Goal: Communication & Community: Answer question/provide support

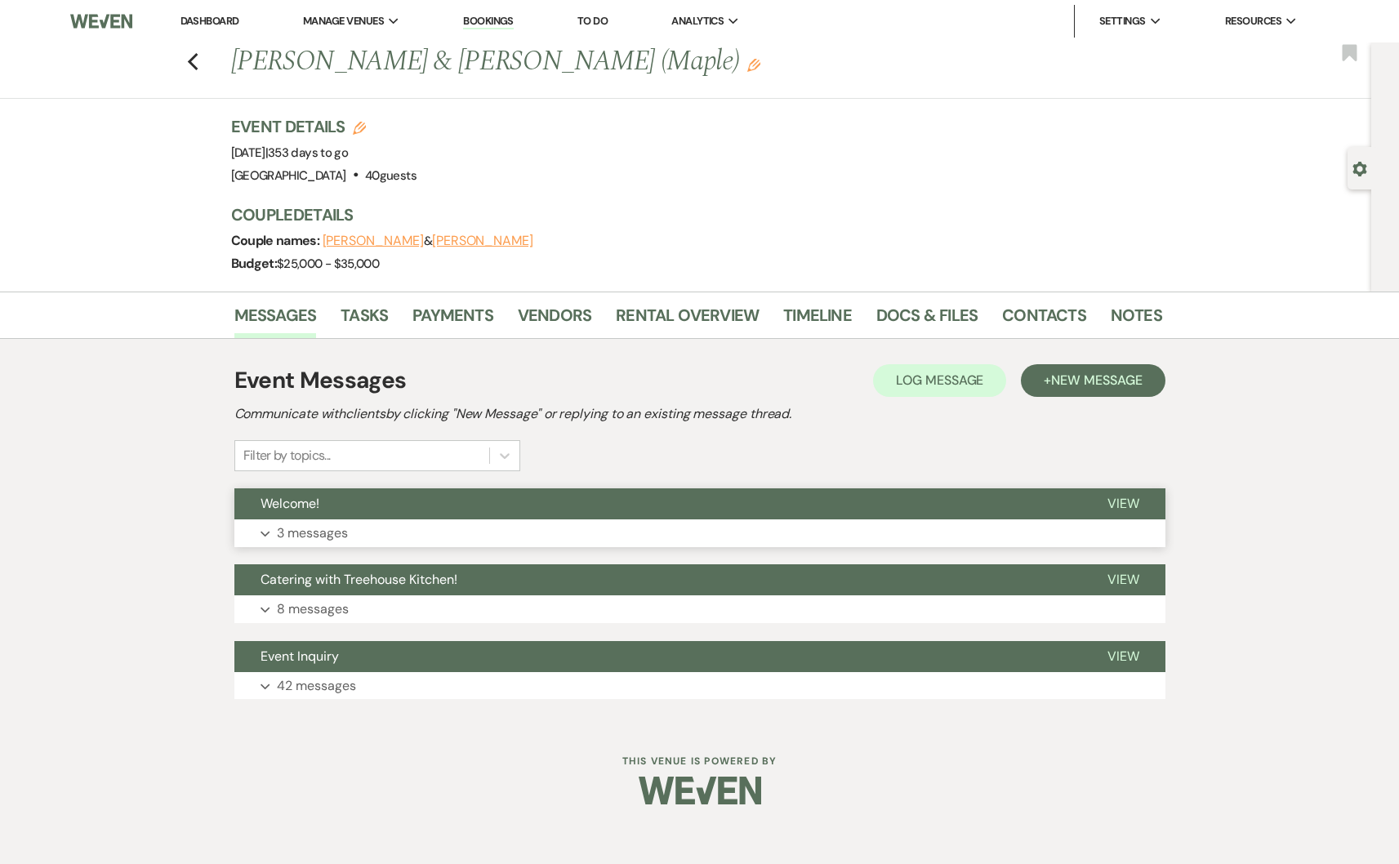
click at [356, 512] on button "Welcome!" at bounding box center [657, 503] width 847 height 31
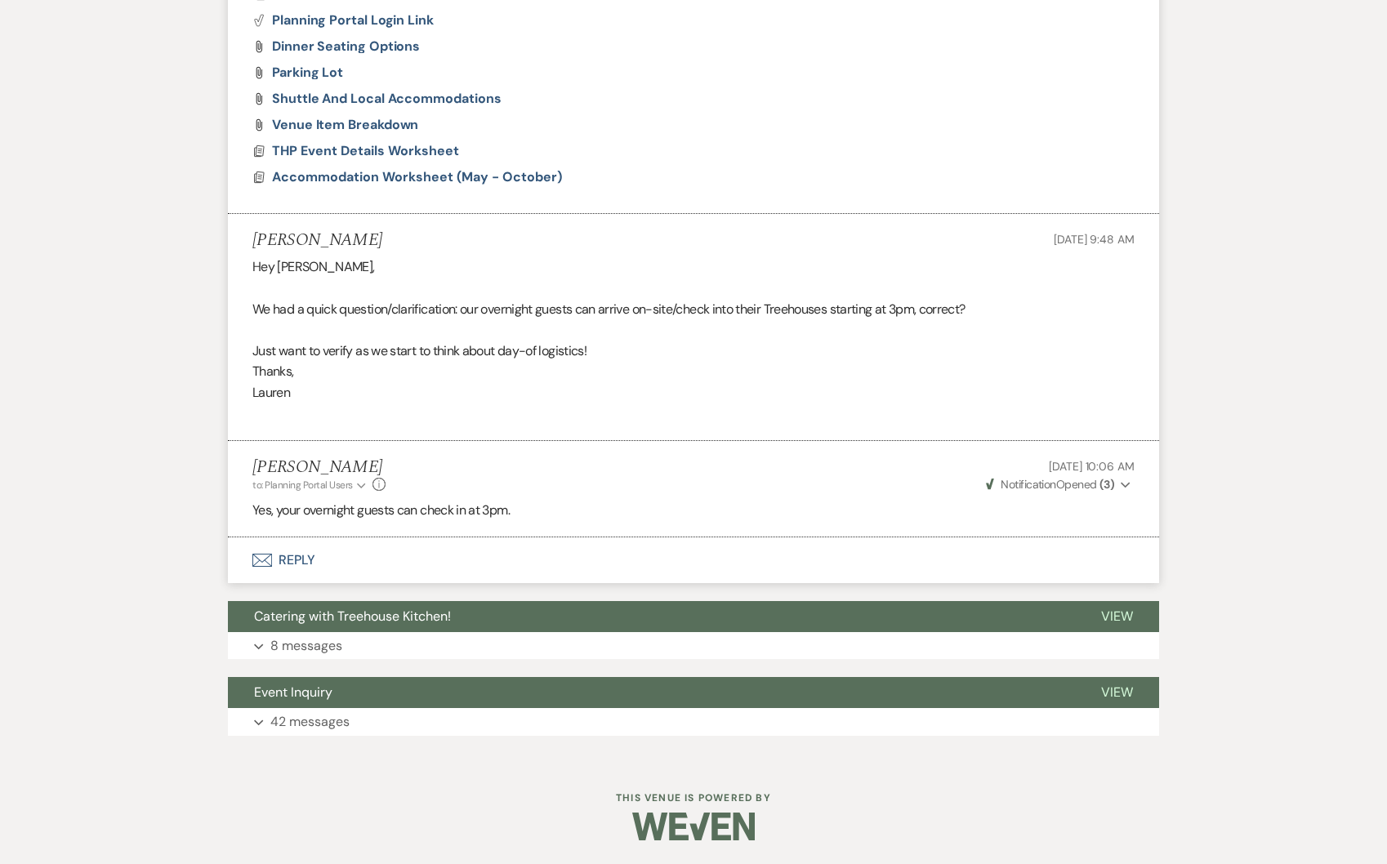
scroll to position [1524, 0]
click at [381, 611] on span "Catering with Treehouse Kitchen!" at bounding box center [352, 615] width 197 height 17
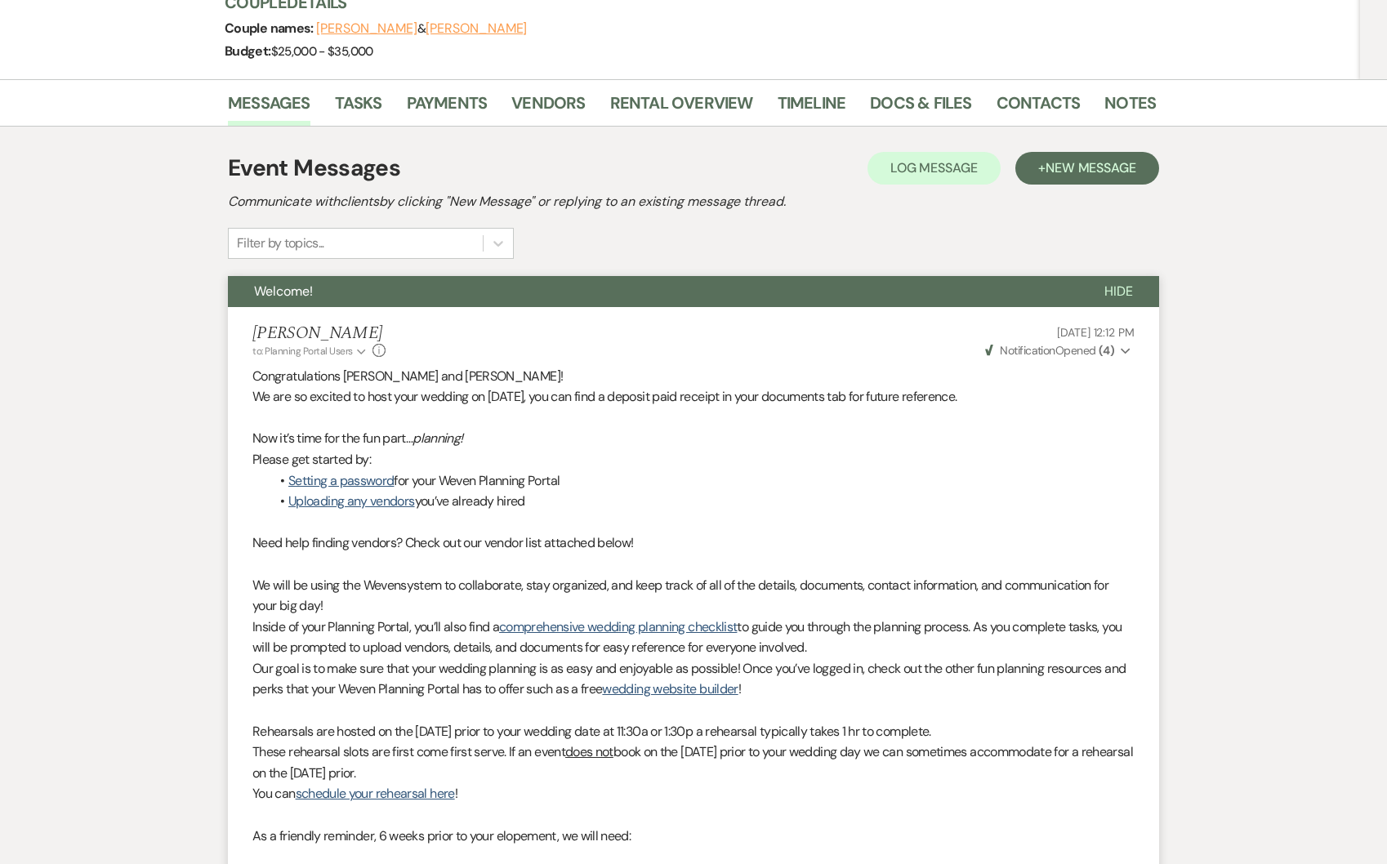
scroll to position [0, 0]
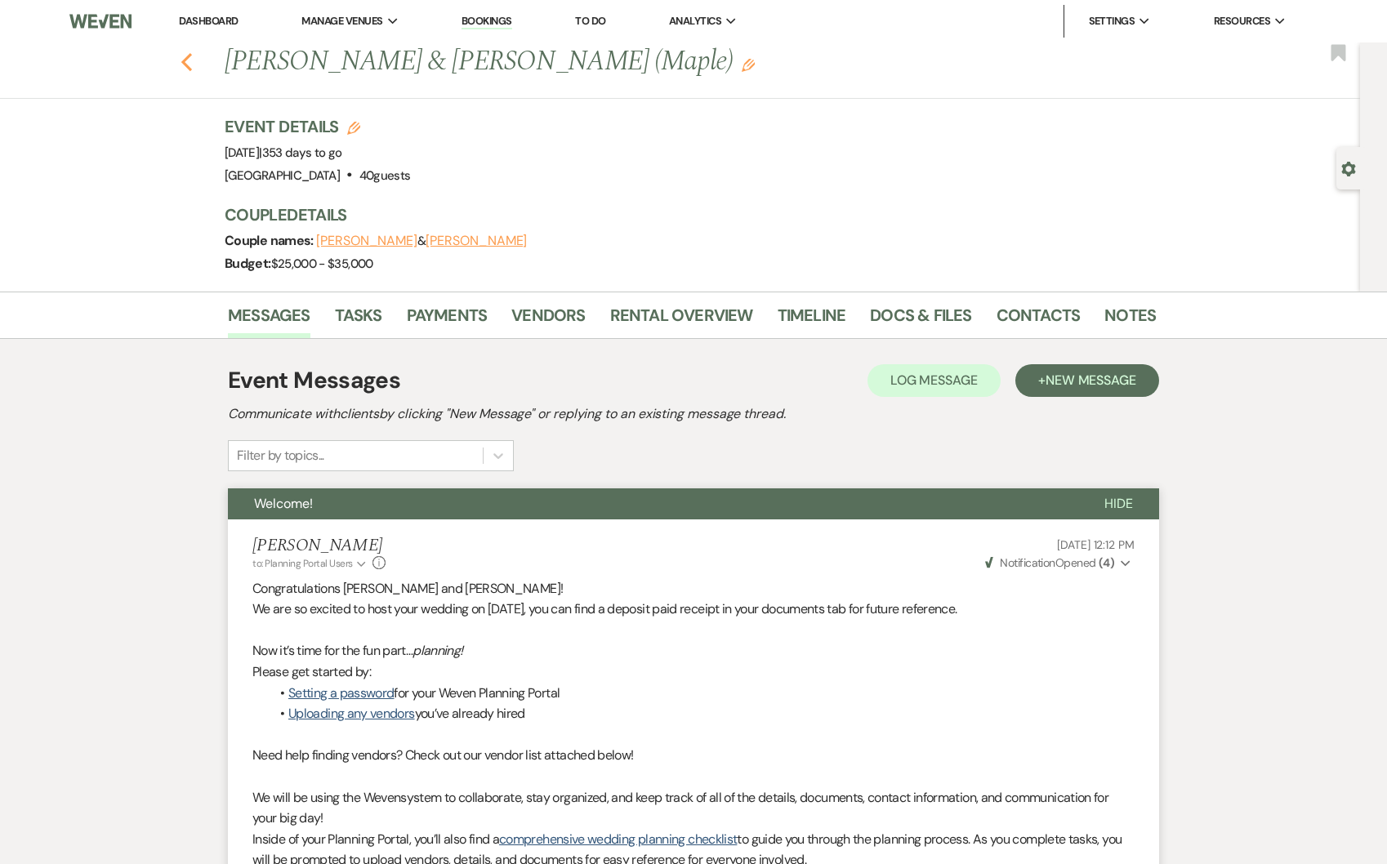
click at [189, 65] on icon "Previous" at bounding box center [186, 62] width 12 height 20
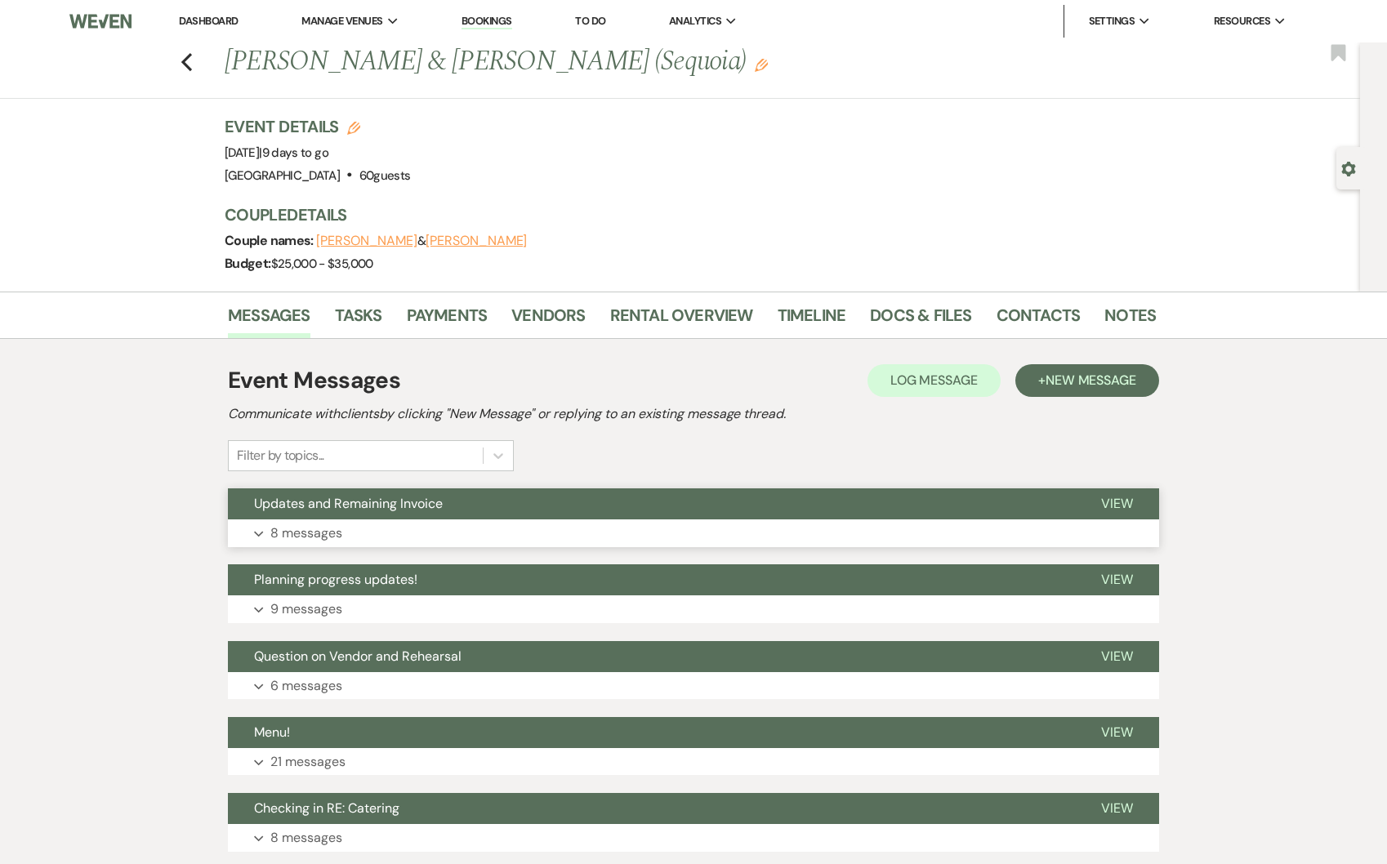
click at [306, 500] on span "Updates and Remaining Invoice" at bounding box center [348, 503] width 189 height 17
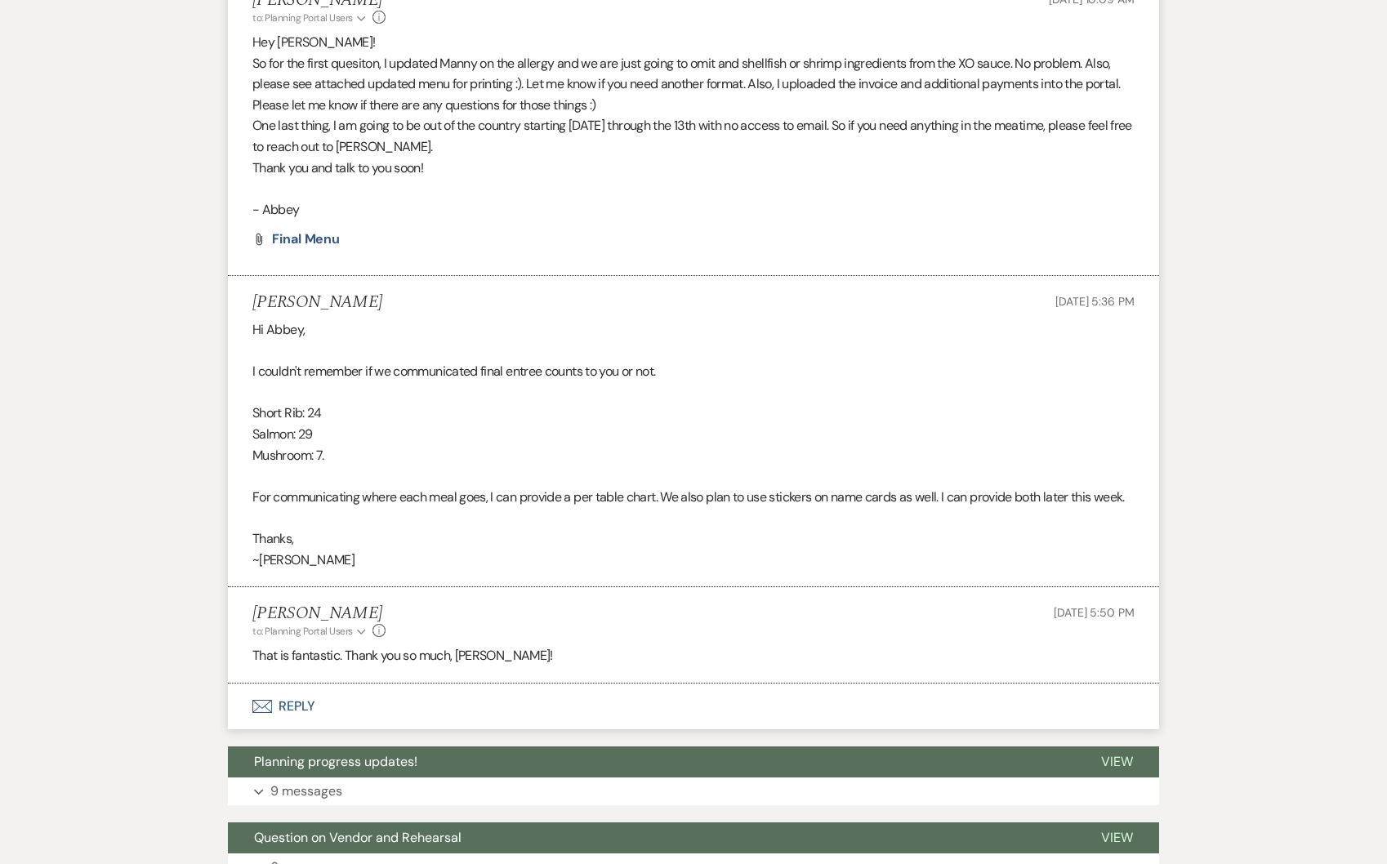
scroll to position [1838, 0]
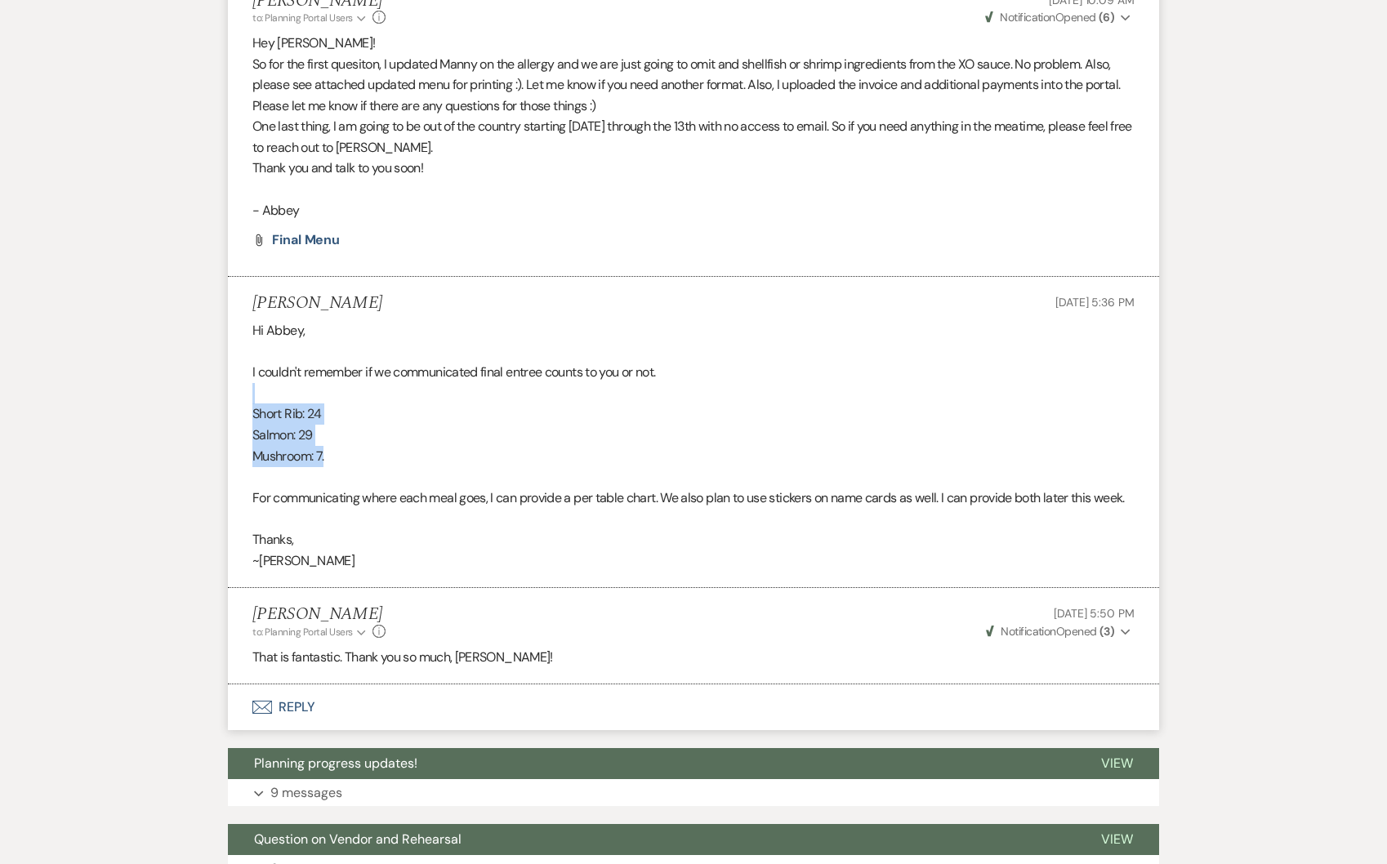
drag, startPoint x: 338, startPoint y: 462, endPoint x: 231, endPoint y: 403, distance: 122.5
click at [231, 403] on li "[PERSON_NAME] [DATE] 5:36 PM Hi [PERSON_NAME], I couldn't remember if we commun…" at bounding box center [693, 432] width 931 height 311
click at [421, 385] on p at bounding box center [693, 393] width 882 height 21
drag, startPoint x: 361, startPoint y: 460, endPoint x: 328, endPoint y: 437, distance: 39.9
click at [238, 416] on li "[PERSON_NAME] [DATE] 5:36 PM Hi [PERSON_NAME], I couldn't remember if we commun…" at bounding box center [693, 432] width 931 height 311
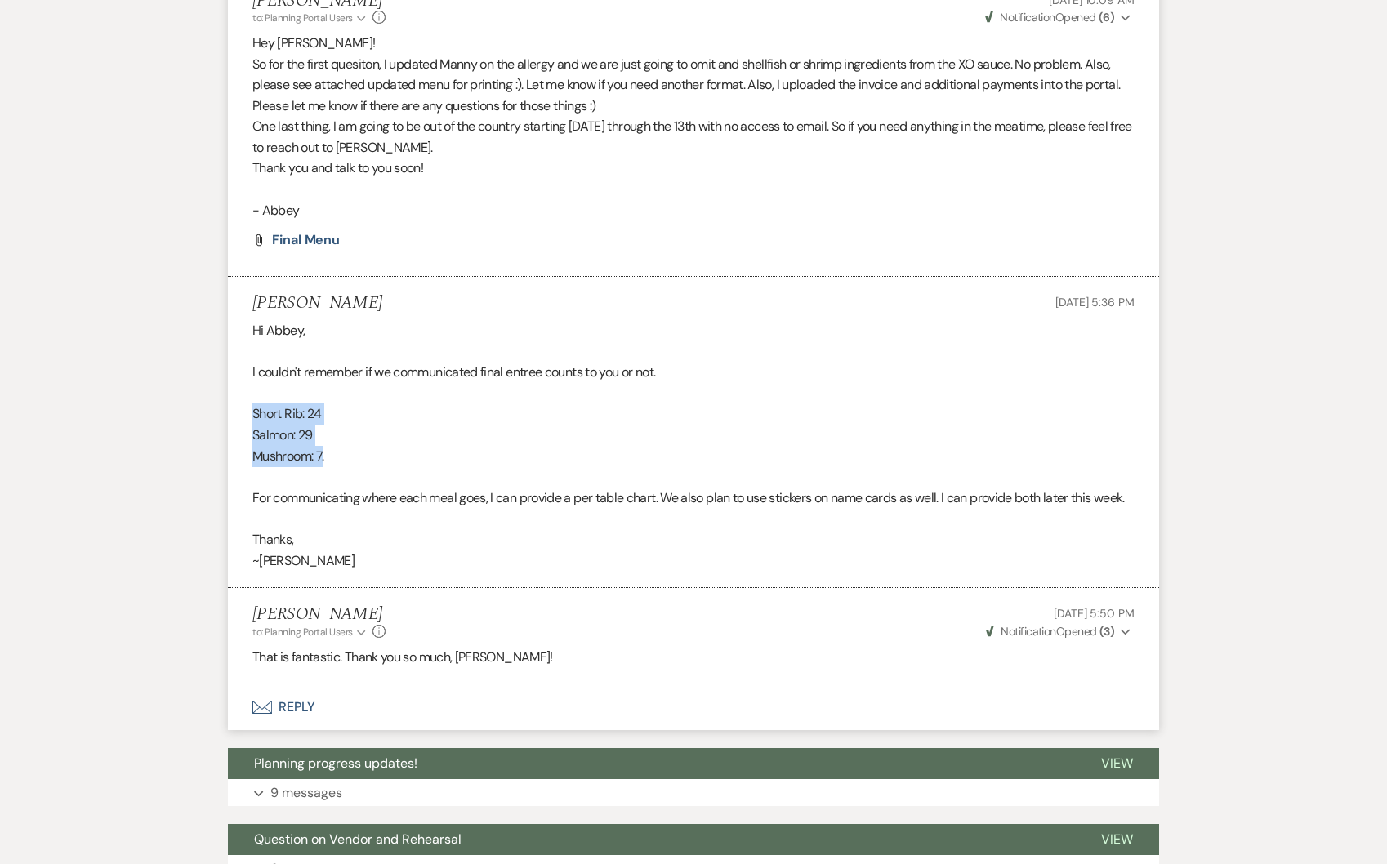
copy div "Short Rib: 24 Salmon: 29 Mushroom: 7."
click at [654, 488] on p "For communicating where each meal goes, I can provide a per table chart. We als…" at bounding box center [693, 498] width 882 height 21
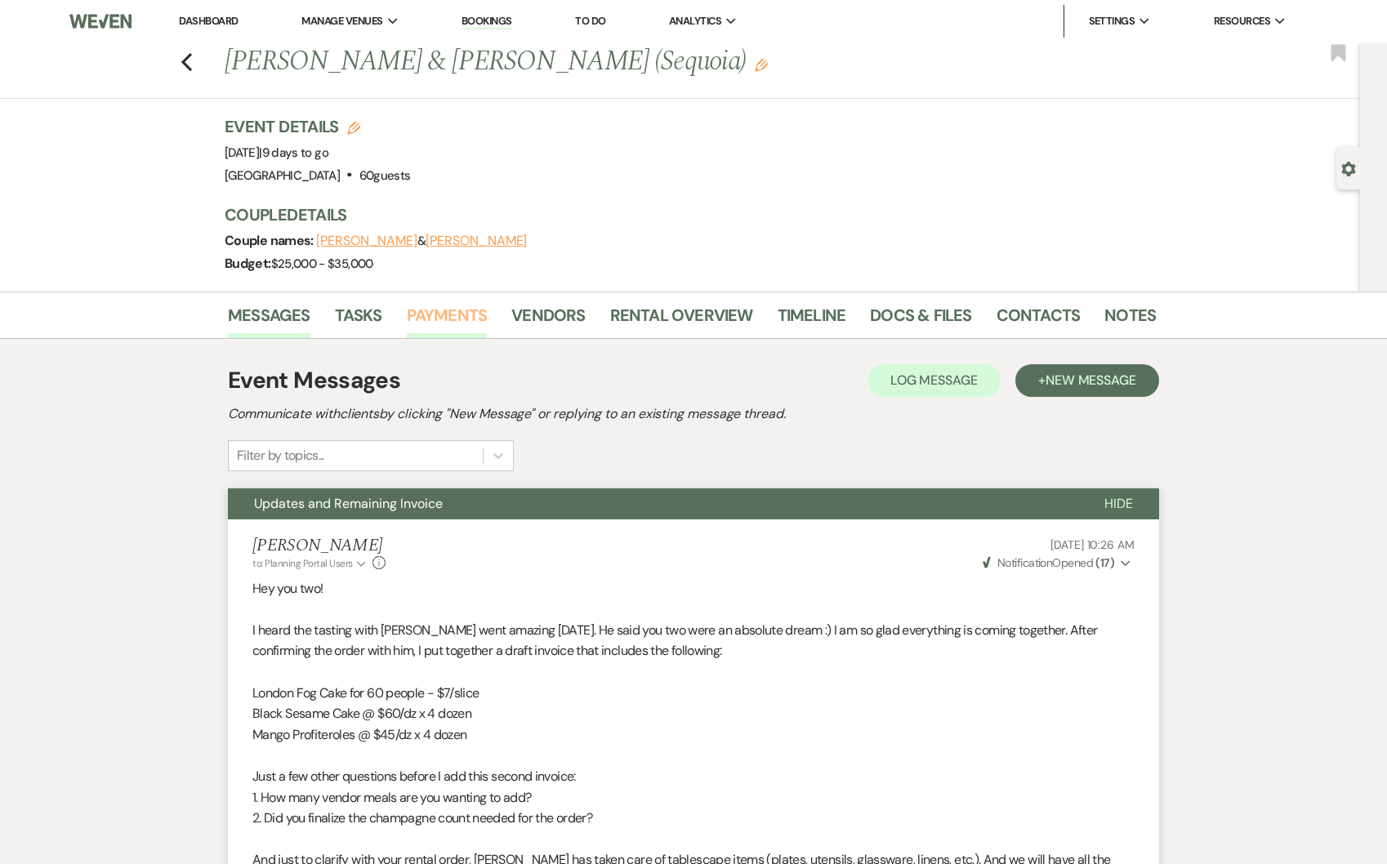
click at [434, 327] on link "Payments" at bounding box center [447, 320] width 81 height 36
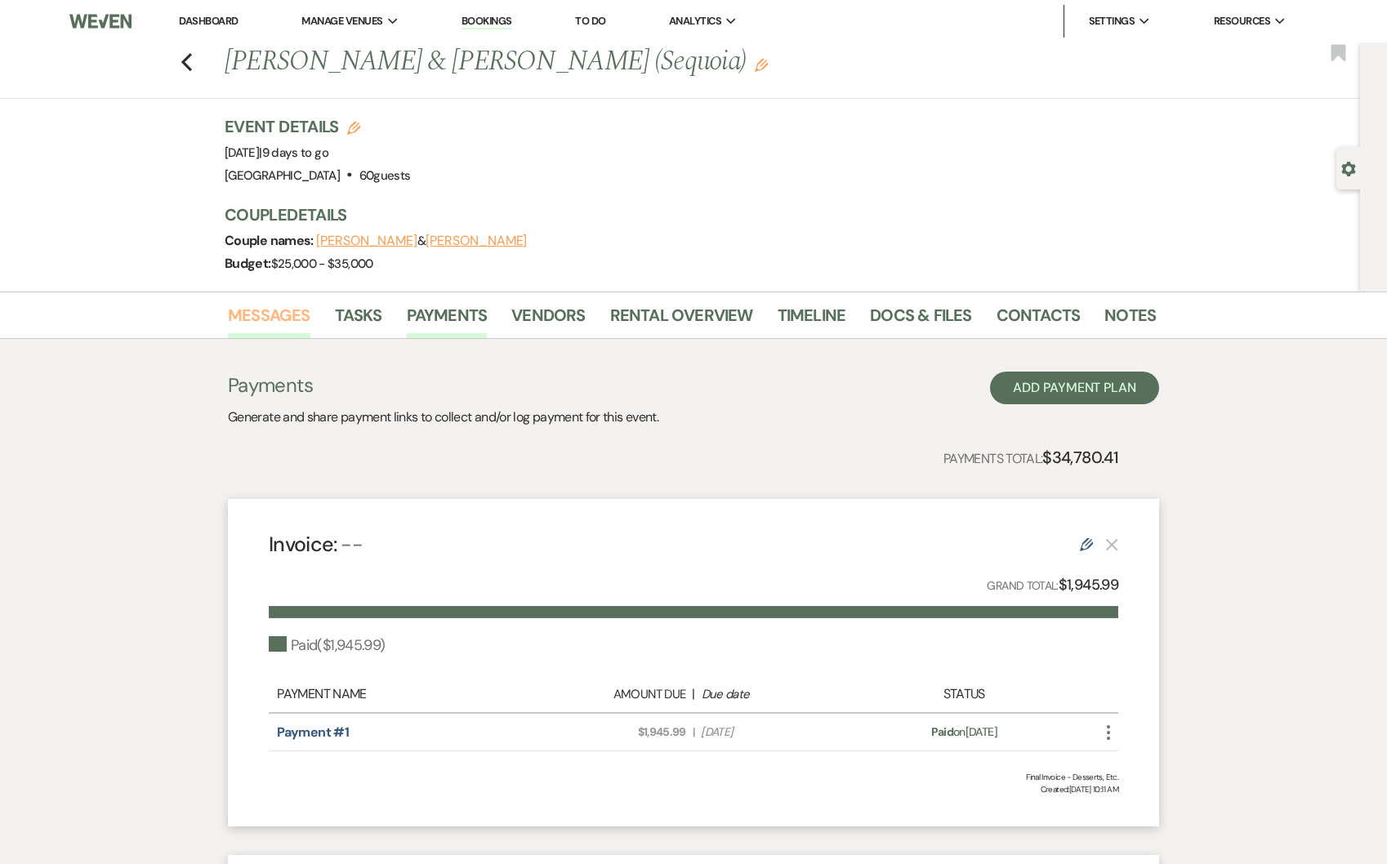
click at [294, 325] on link "Messages" at bounding box center [269, 320] width 82 height 36
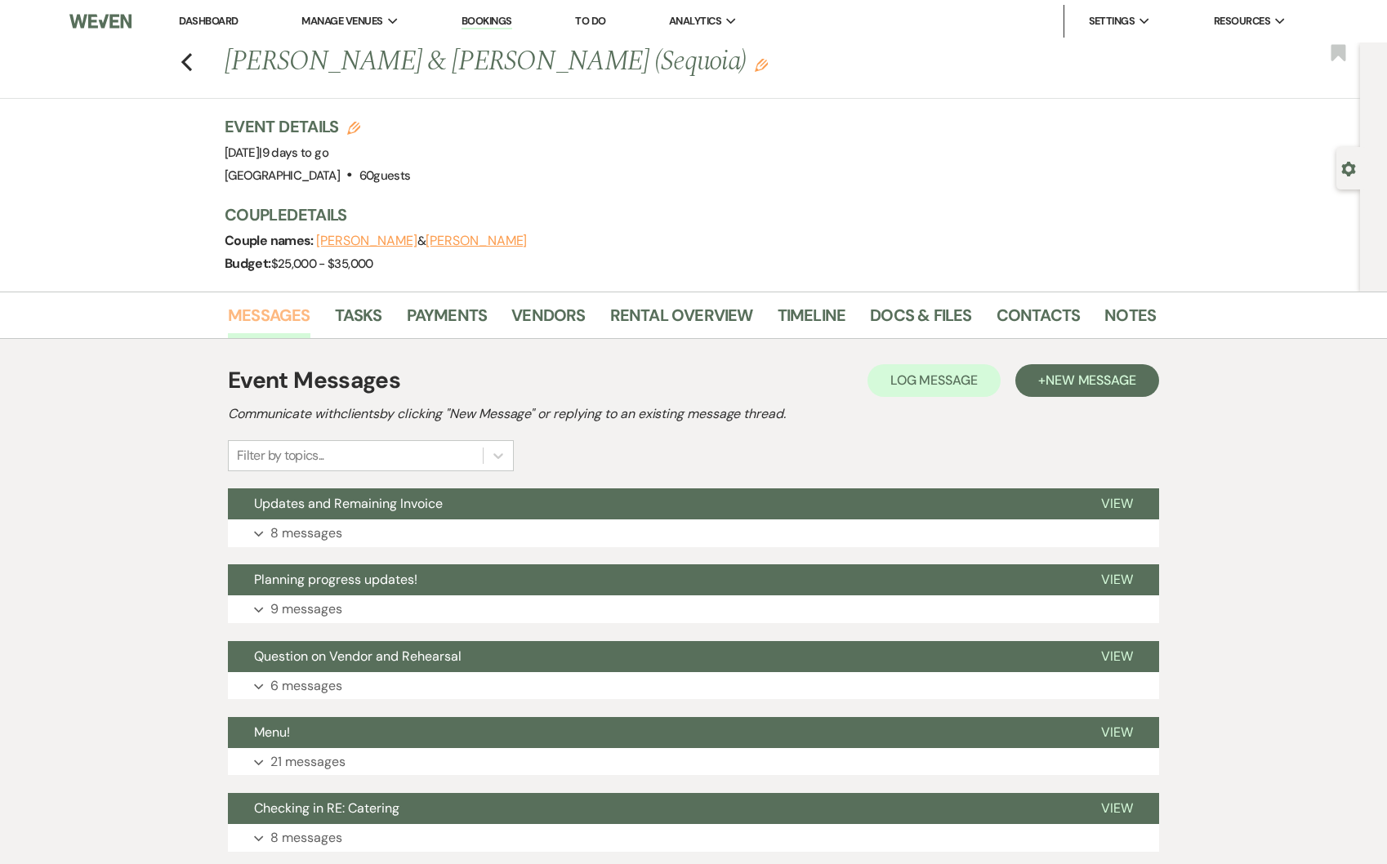
scroll to position [421, 0]
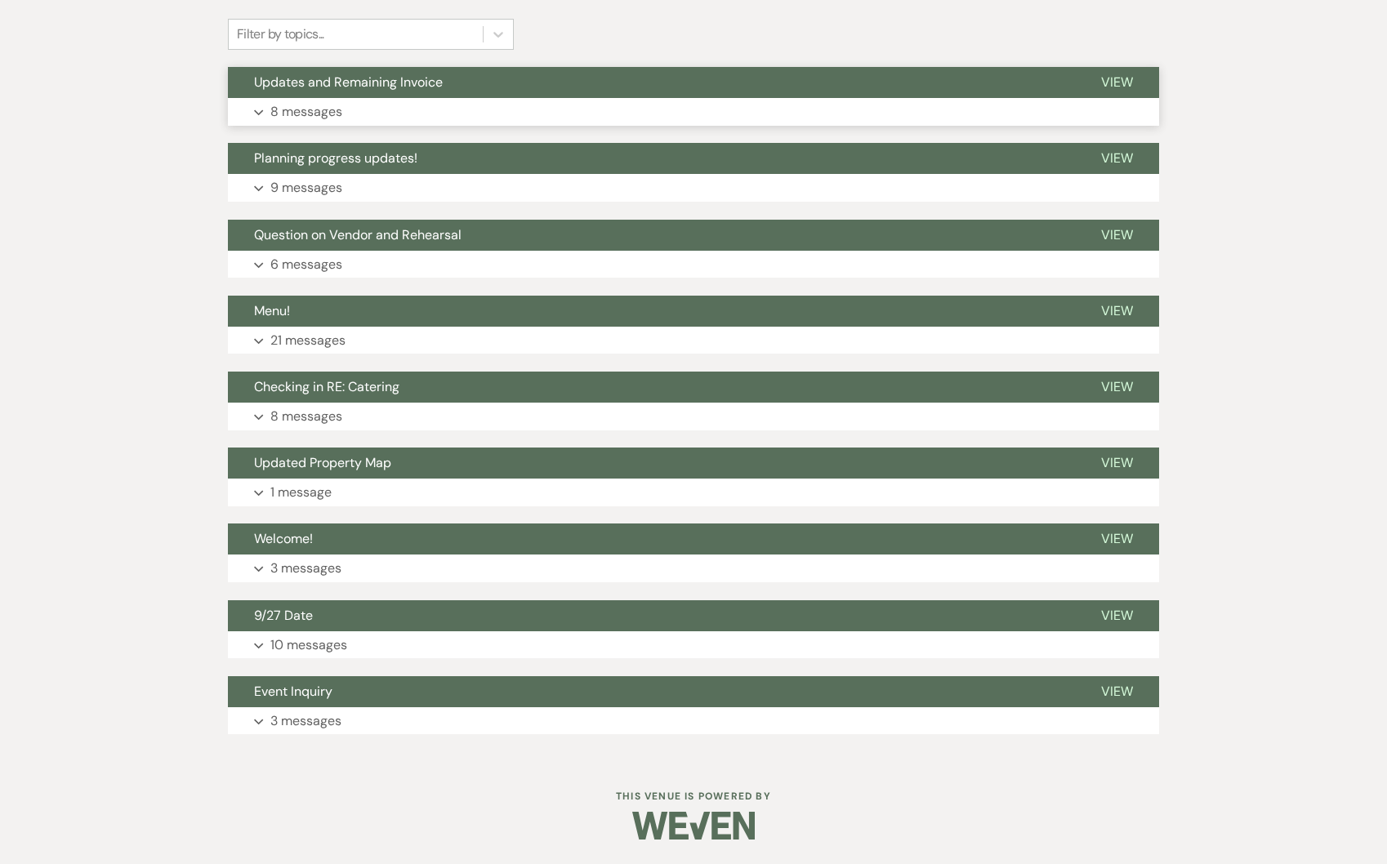
click at [336, 80] on span "Updates and Remaining Invoice" at bounding box center [348, 81] width 189 height 17
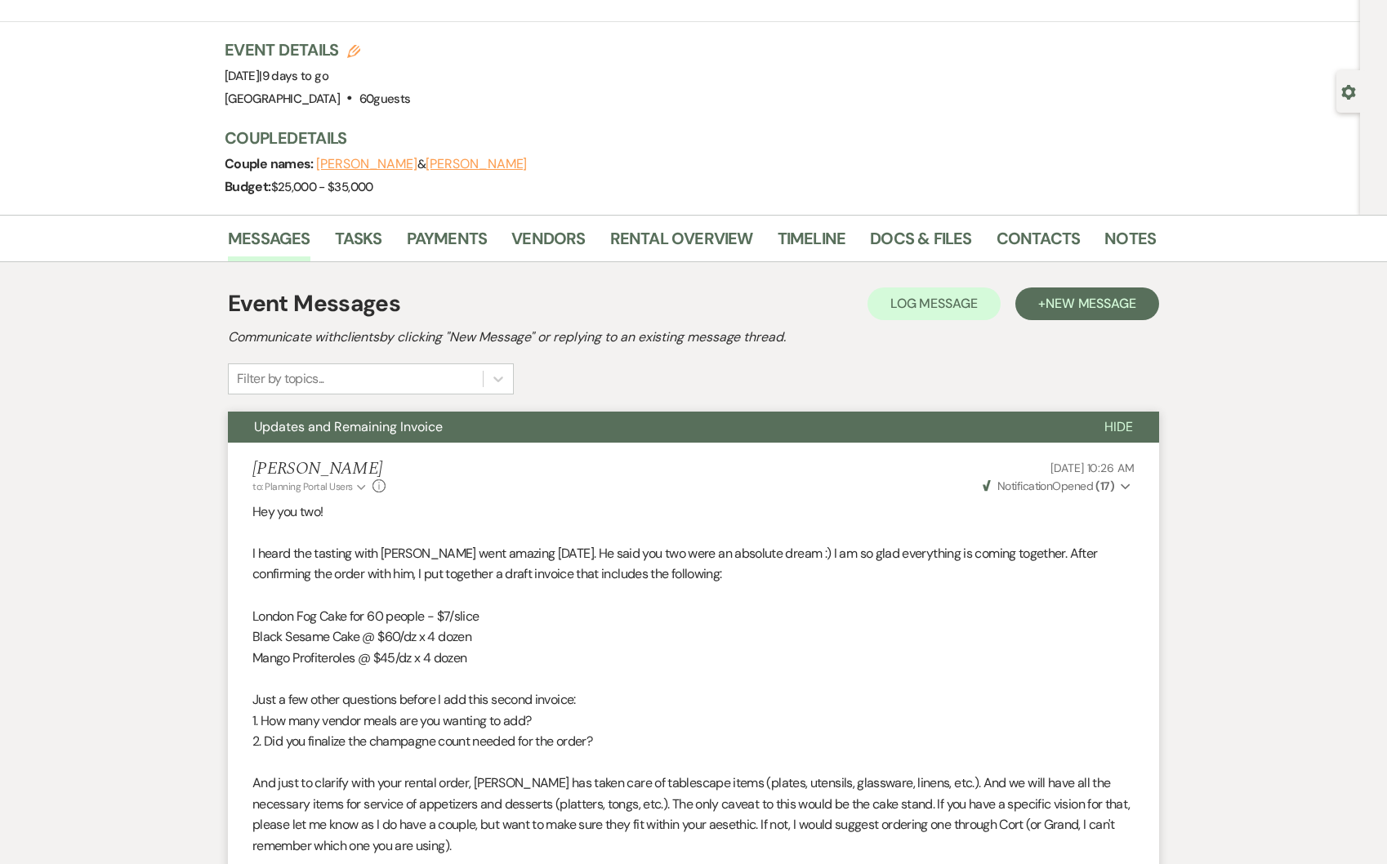
scroll to position [0, 0]
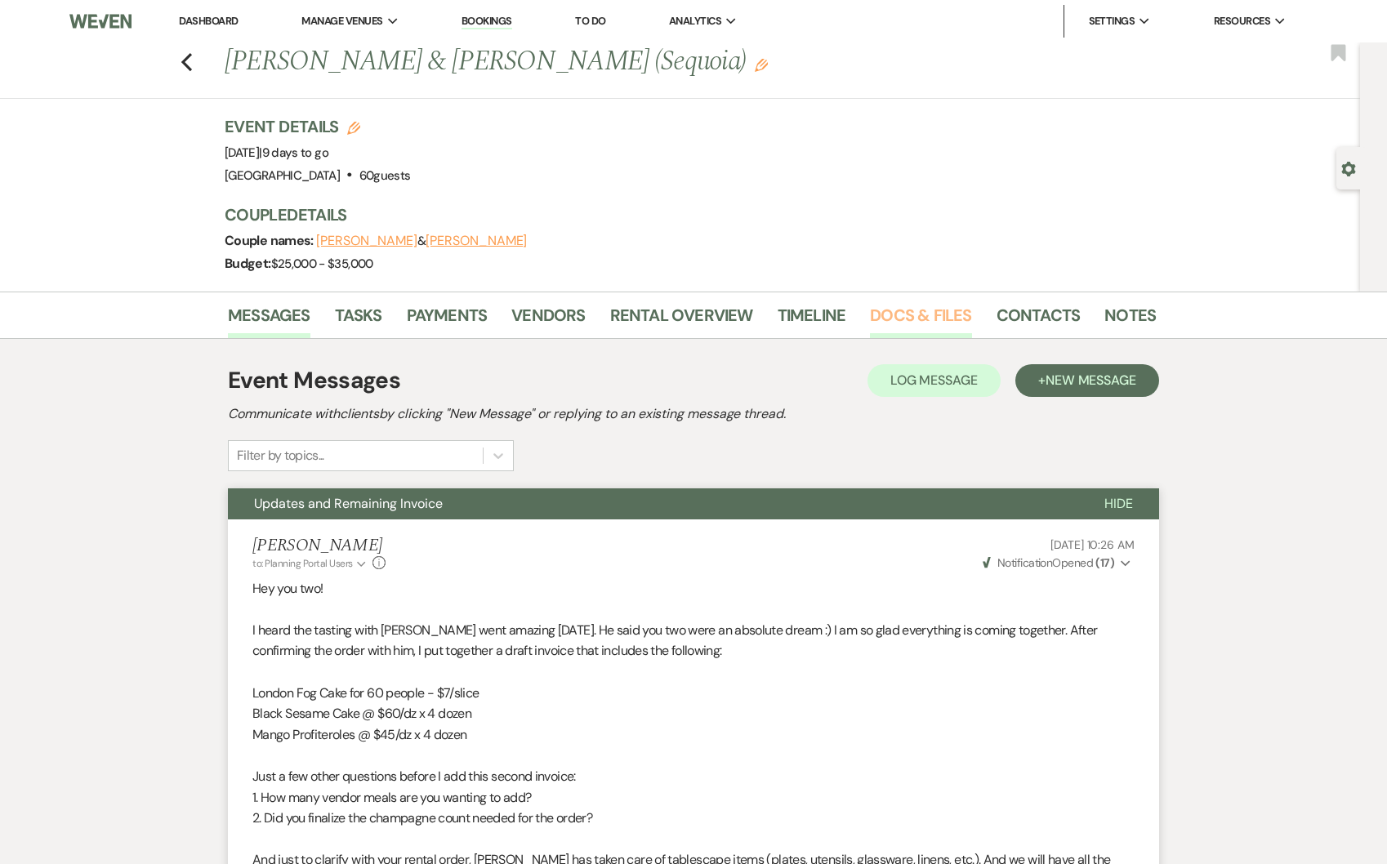
click at [885, 316] on link "Docs & Files" at bounding box center [920, 320] width 101 height 36
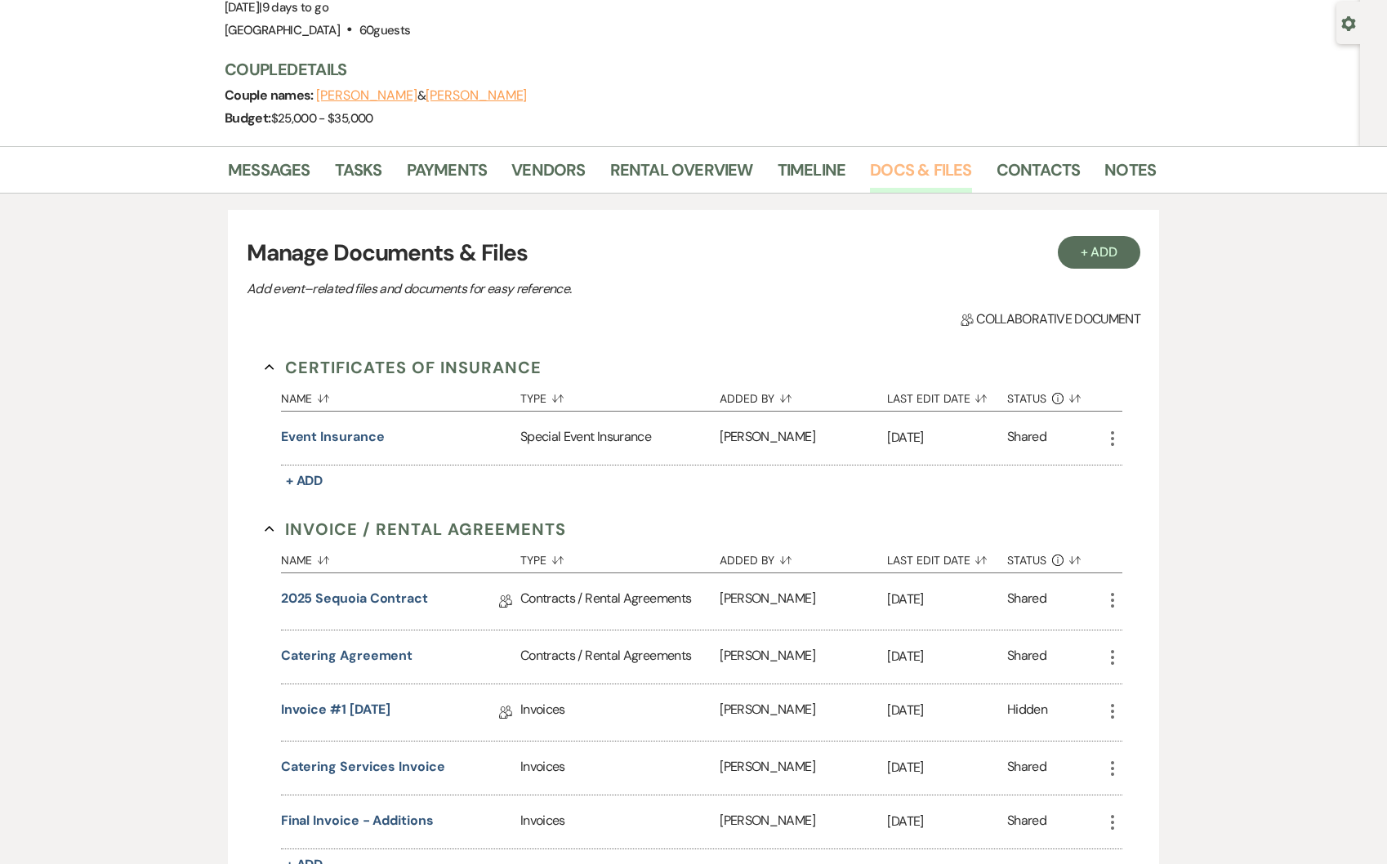
scroll to position [283, 0]
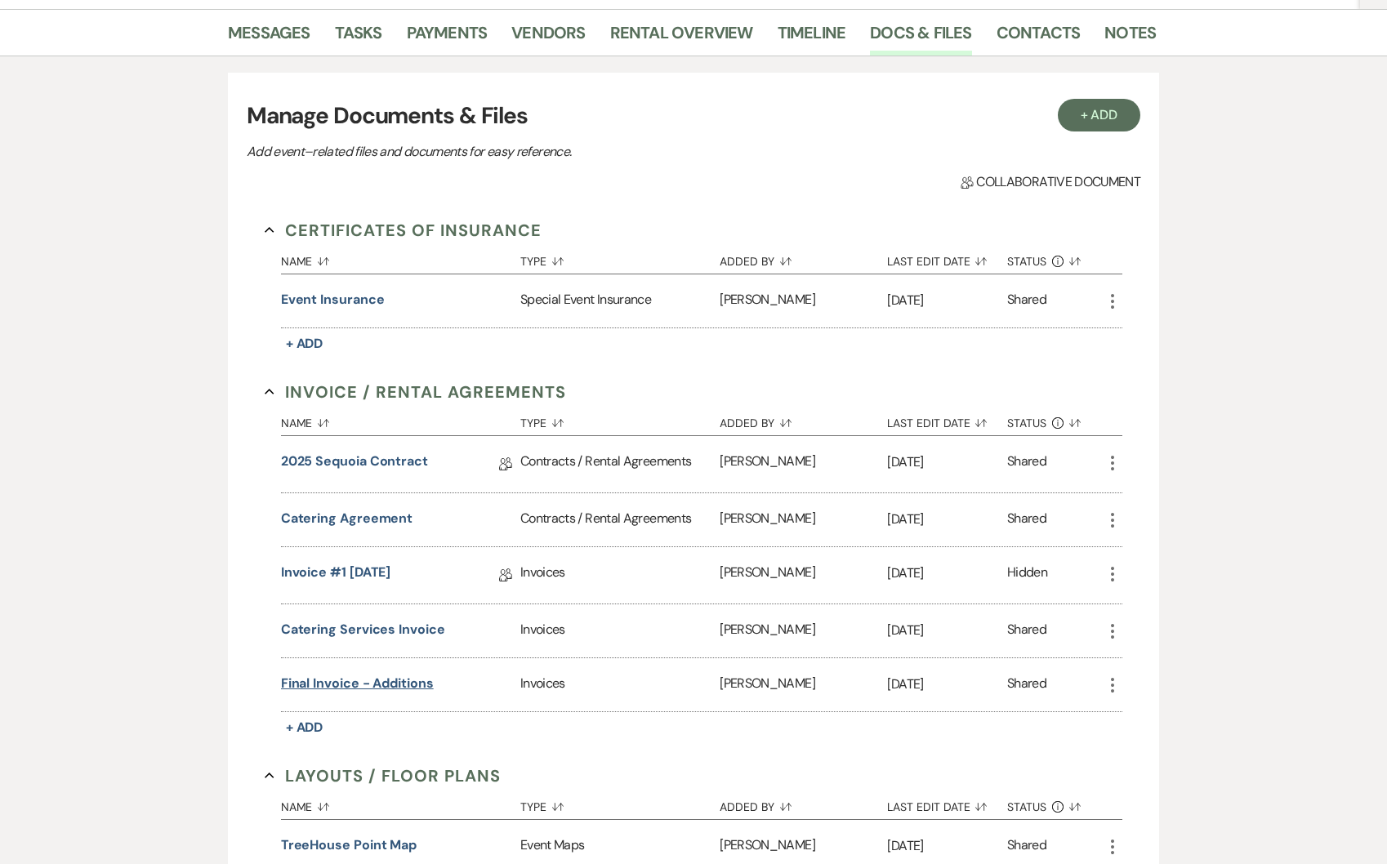
click at [337, 684] on button "Final Invoice - Additions" at bounding box center [357, 684] width 153 height 20
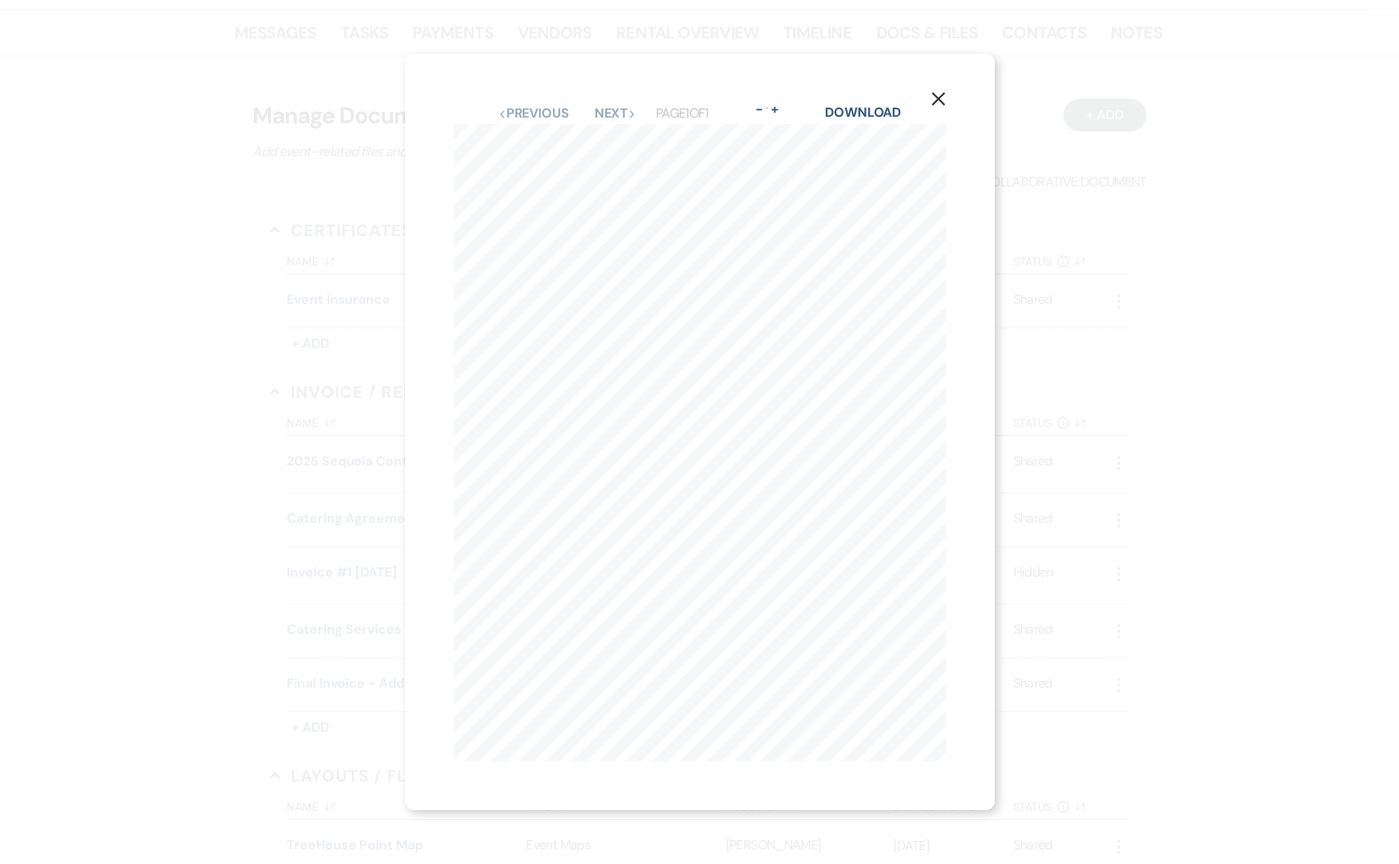
click at [951, 93] on button "X" at bounding box center [938, 97] width 24 height 29
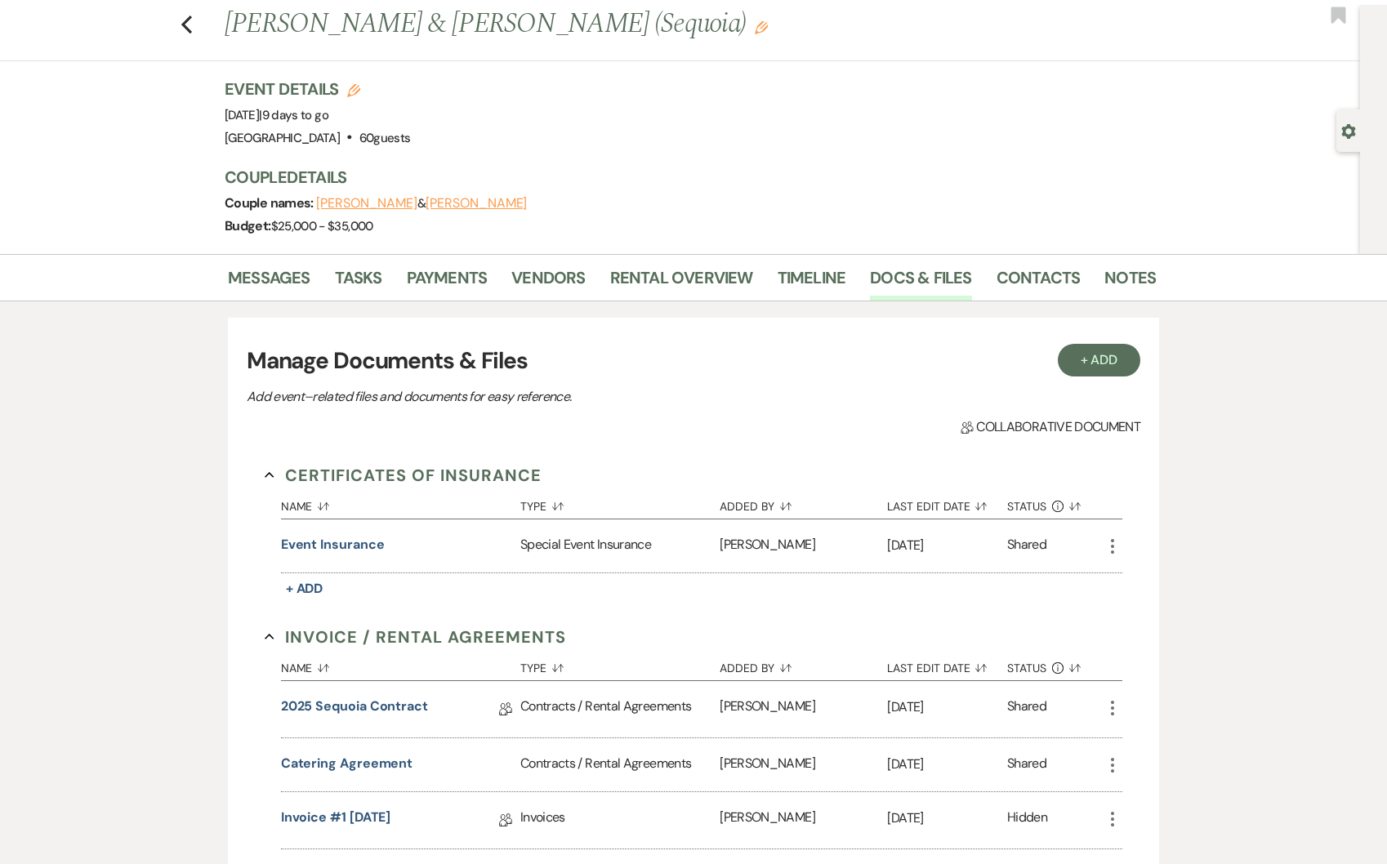
scroll to position [0, 0]
